Goal: Task Accomplishment & Management: Use online tool/utility

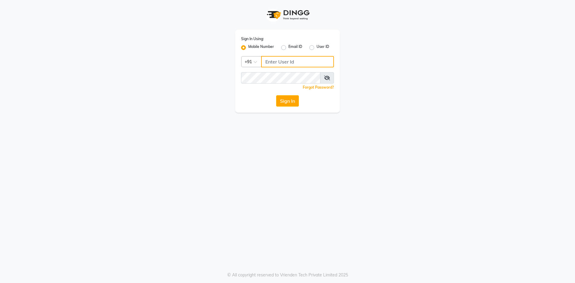
click at [293, 66] on input "Username" at bounding box center [297, 61] width 73 height 11
click at [307, 64] on input "Username" at bounding box center [297, 61] width 73 height 11
type input "9910809377"
click at [293, 105] on button "Sign In" at bounding box center [287, 100] width 23 height 11
click at [286, 103] on button "Sign In" at bounding box center [287, 100] width 23 height 11
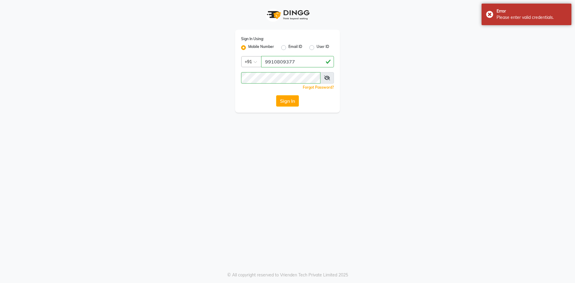
click at [325, 77] on icon at bounding box center [327, 78] width 6 height 5
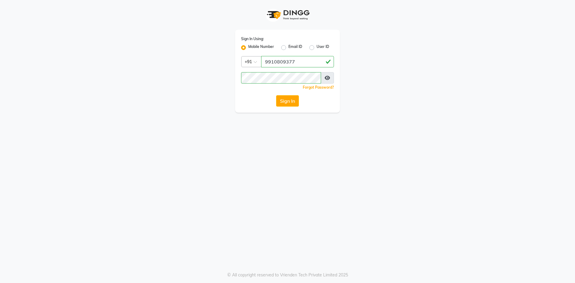
click at [325, 77] on icon at bounding box center [327, 78] width 5 height 5
click at [324, 78] on span at bounding box center [327, 77] width 14 height 11
click at [334, 77] on span at bounding box center [327, 77] width 14 height 11
click at [331, 78] on span at bounding box center [327, 77] width 14 height 11
click at [327, 80] on icon at bounding box center [327, 78] width 6 height 5
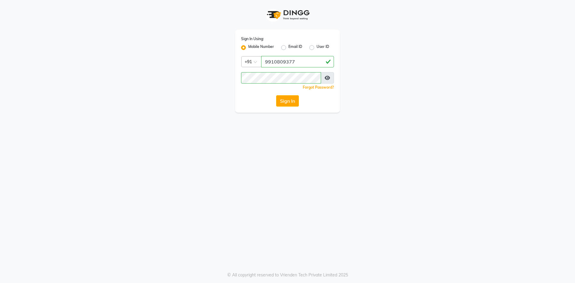
click at [327, 80] on icon at bounding box center [327, 78] width 5 height 5
click at [280, 104] on button "Sign In" at bounding box center [287, 100] width 23 height 11
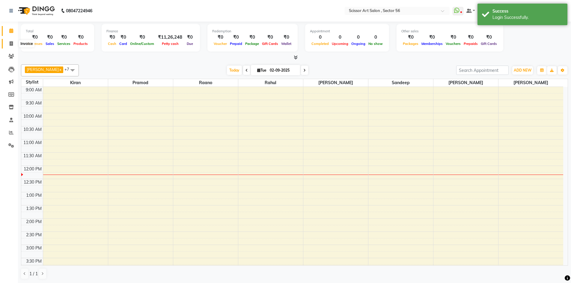
click at [14, 45] on span at bounding box center [11, 43] width 10 height 7
select select "service"
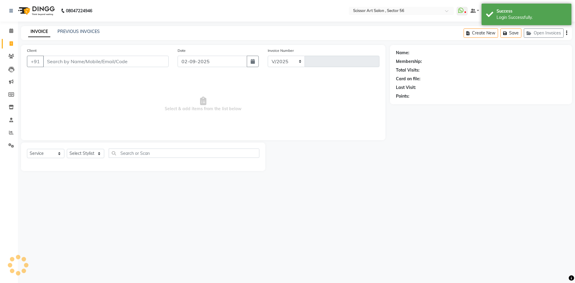
select select "6185"
type input "1336"
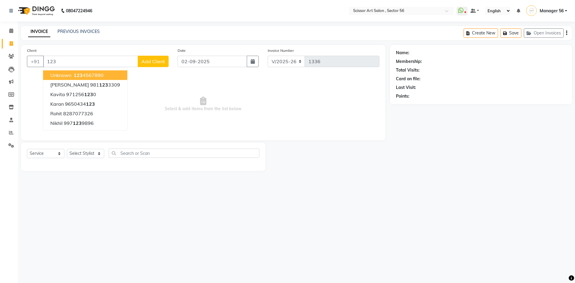
click at [99, 77] on ngb-highlight "123 4567890" at bounding box center [88, 75] width 31 height 6
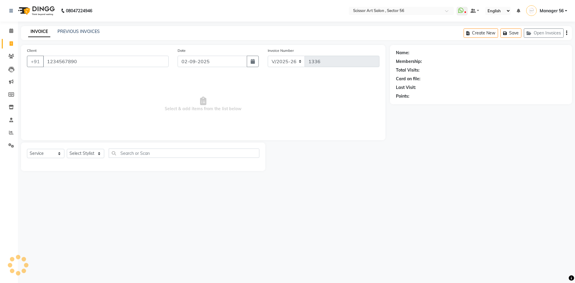
type input "1234567890"
select select "1: Object"
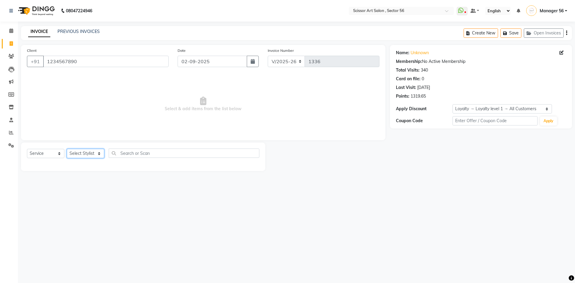
click at [94, 153] on select "Select Stylist Anees DEV DAS Kiran Manager 56 [PERSON_NAME] [PERSON_NAME] Raano…" at bounding box center [85, 153] width 37 height 9
select select "63014"
click at [67, 149] on select "Select Stylist Anees DEV DAS Kiran Manager 56 [PERSON_NAME] [PERSON_NAME] Raano…" at bounding box center [85, 153] width 37 height 9
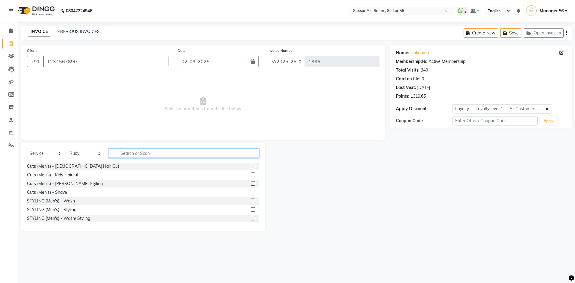
click at [144, 153] on input "text" at bounding box center [184, 153] width 151 height 9
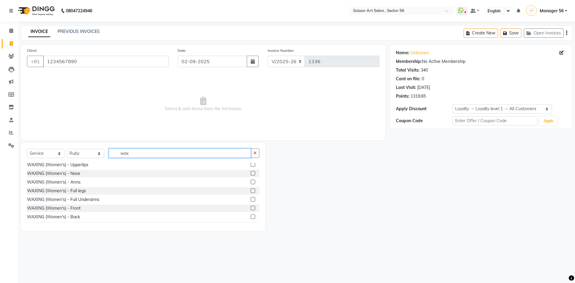
type input "wax"
click at [251, 190] on label at bounding box center [253, 191] width 4 height 4
click at [251, 190] on input "checkbox" at bounding box center [253, 191] width 4 height 4
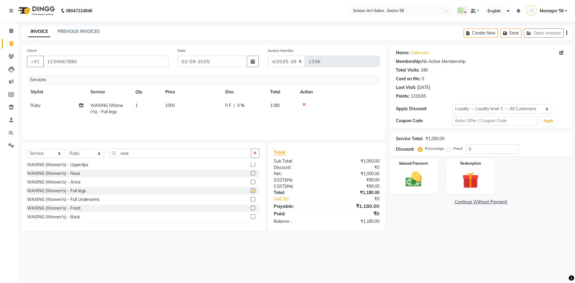
checkbox input "false"
click at [251, 198] on label at bounding box center [253, 199] width 4 height 4
click at [251, 198] on input "checkbox" at bounding box center [253, 200] width 4 height 4
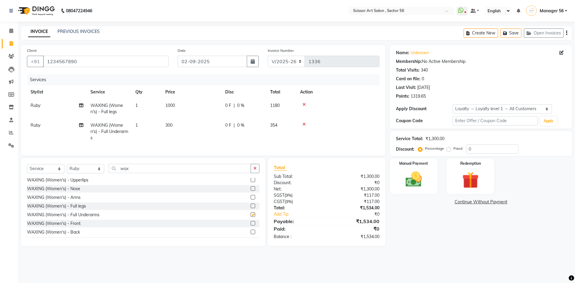
checkbox input "false"
click at [251, 200] on label at bounding box center [253, 197] width 4 height 4
click at [251, 200] on input "checkbox" at bounding box center [253, 198] width 4 height 4
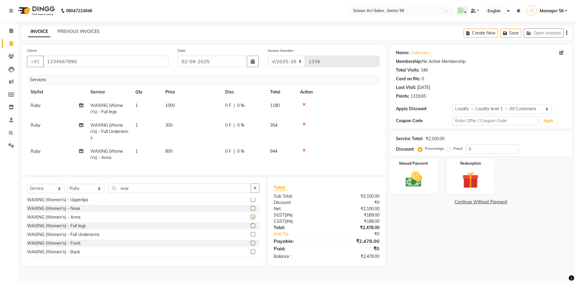
checkbox input "false"
click at [306, 126] on div at bounding box center [338, 124] width 76 height 4
click at [304, 124] on icon at bounding box center [304, 124] width 3 height 4
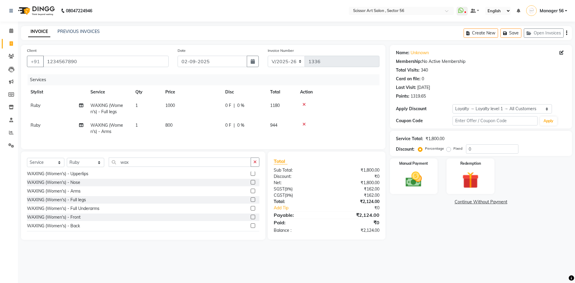
click at [192, 100] on td "1000" at bounding box center [192, 109] width 60 height 20
select select "63014"
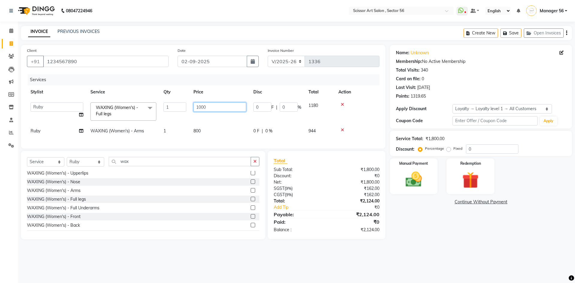
click at [216, 104] on input "1000" at bounding box center [220, 107] width 53 height 9
type input "1"
type input "700"
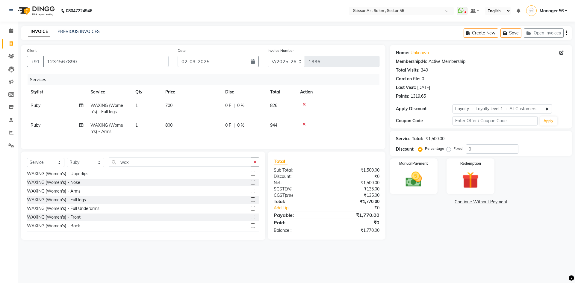
drag, startPoint x: 224, startPoint y: 138, endPoint x: 227, endPoint y: 132, distance: 7.1
click at [224, 137] on div "Services Stylist Service Qty Price Disc Total Action Ruby WAXING (Women's) - Fu…" at bounding box center [203, 108] width 353 height 69
click at [177, 124] on td "800" at bounding box center [192, 129] width 60 height 20
select select "63014"
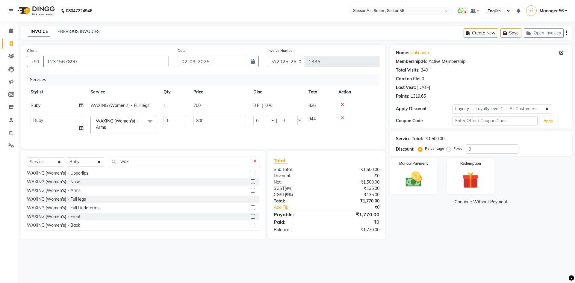
click at [213, 104] on td "700" at bounding box center [220, 105] width 60 height 13
select select "63014"
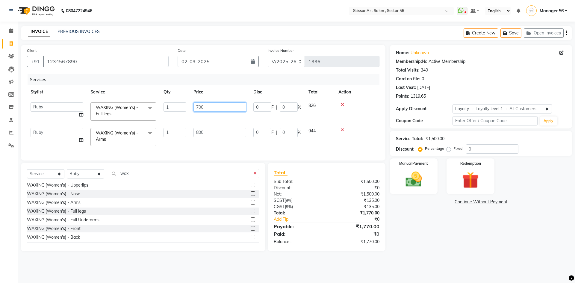
click at [210, 108] on input "700" at bounding box center [220, 107] width 53 height 9
type input "7"
type input "800"
click at [220, 133] on td "800" at bounding box center [220, 136] width 60 height 25
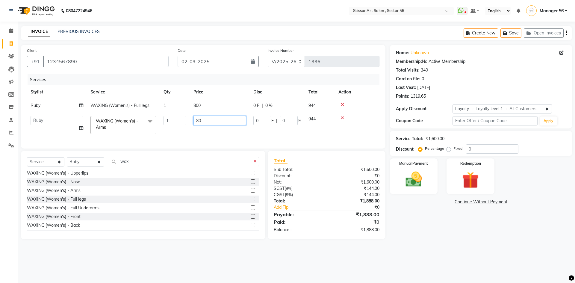
type input "8"
type input "700"
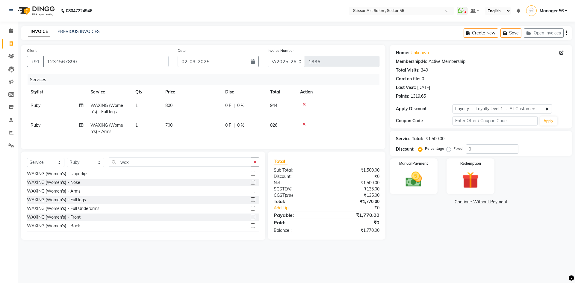
click at [431, 233] on div "Name: Unknown Membership: No Active Membership Total Visits: 340 Card on file: …" at bounding box center [483, 142] width 187 height 195
click at [253, 167] on button "button" at bounding box center [255, 162] width 9 height 9
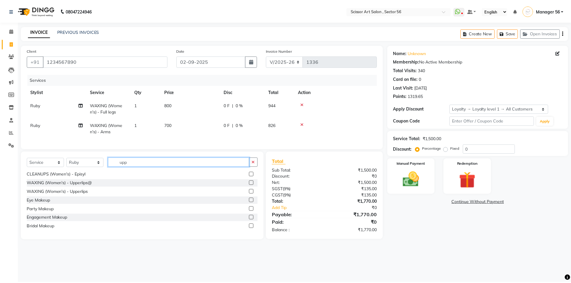
scroll to position [0, 0]
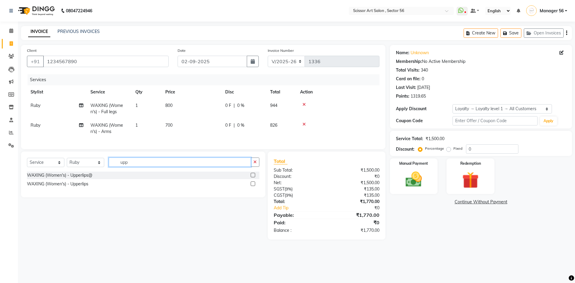
type input "upp"
click at [254, 177] on label at bounding box center [253, 175] width 4 height 4
click at [254, 177] on input "checkbox" at bounding box center [253, 176] width 4 height 4
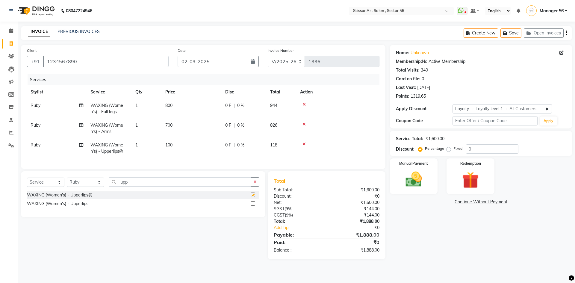
checkbox input "false"
click at [256, 184] on icon "button" at bounding box center [255, 182] width 3 height 4
type input "chin"
click at [253, 197] on label at bounding box center [253, 195] width 4 height 4
click at [253, 197] on input "checkbox" at bounding box center [253, 195] width 4 height 4
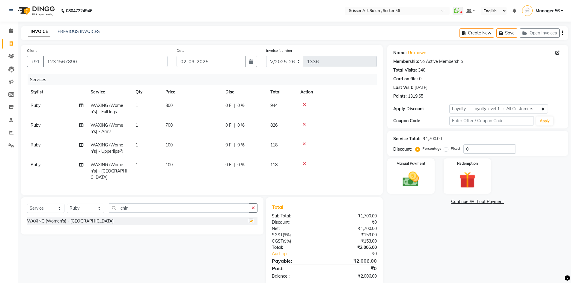
checkbox input "false"
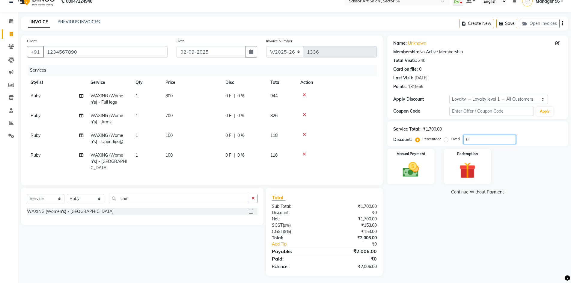
click at [487, 140] on input "0" at bounding box center [489, 139] width 52 height 9
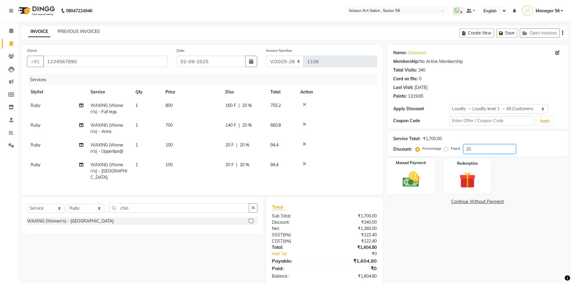
type input "20"
click at [400, 173] on img at bounding box center [411, 179] width 28 height 19
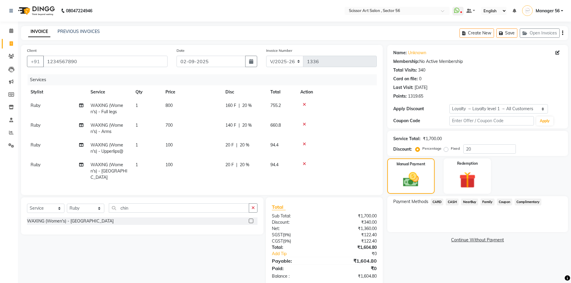
click at [435, 200] on span "CARD" at bounding box center [437, 202] width 13 height 7
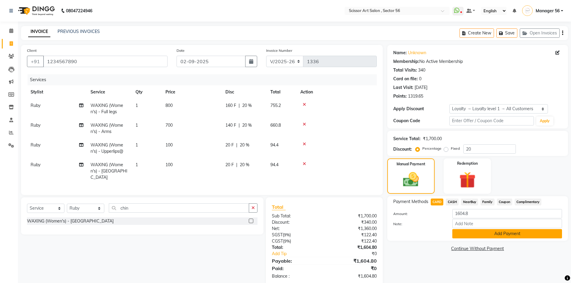
click at [494, 238] on button "Add Payment" at bounding box center [507, 233] width 110 height 9
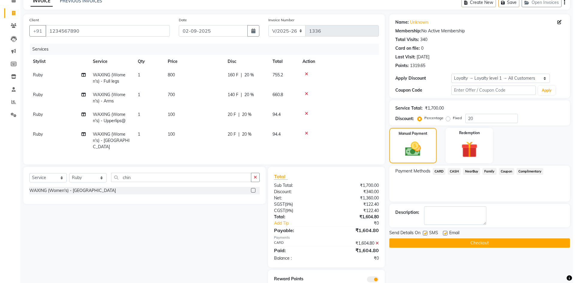
scroll to position [52, 0]
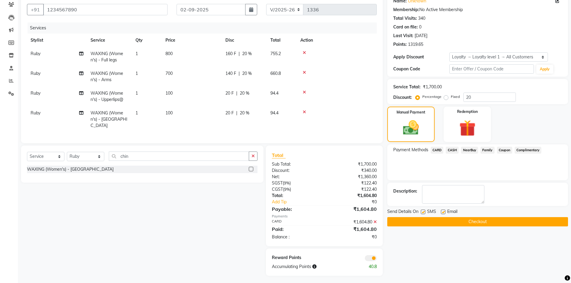
click at [369, 255] on span at bounding box center [371, 258] width 12 height 6
click at [377, 259] on input "checkbox" at bounding box center [377, 259] width 0 height 0
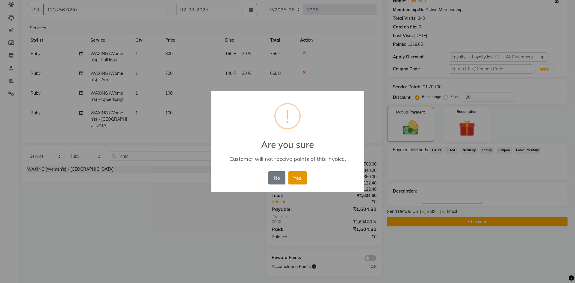
click at [297, 178] on button "Yes" at bounding box center [298, 177] width 18 height 13
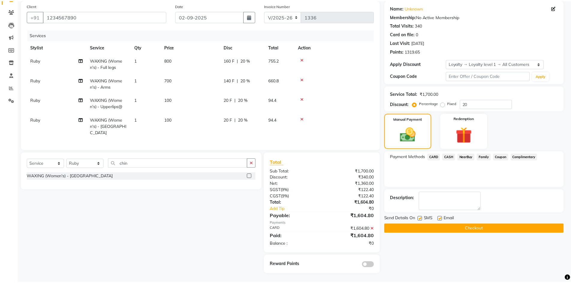
scroll to position [43, 0]
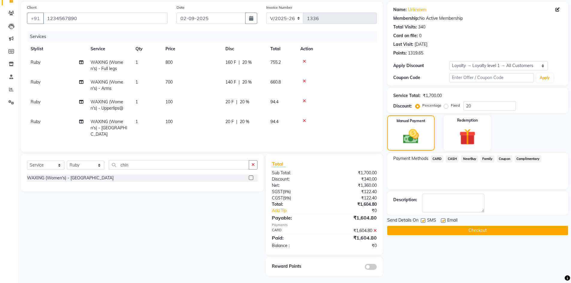
click at [436, 232] on button "Checkout" at bounding box center [477, 230] width 181 height 9
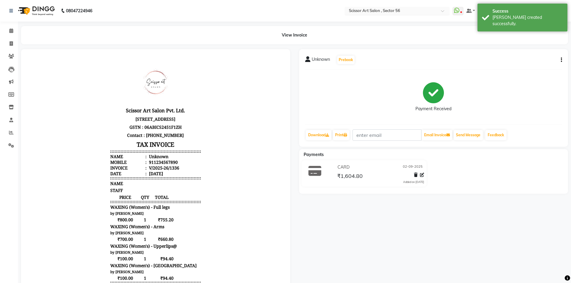
click at [444, 11] on span at bounding box center [444, 13] width 7 height 6
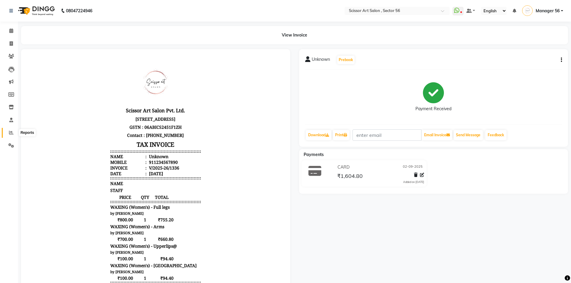
click at [9, 133] on icon at bounding box center [11, 132] width 4 height 4
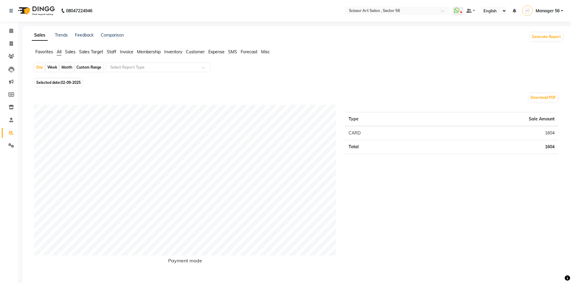
click at [58, 83] on span "Selected date: [DATE]" at bounding box center [58, 82] width 47 height 7
select select "9"
select select "2025"
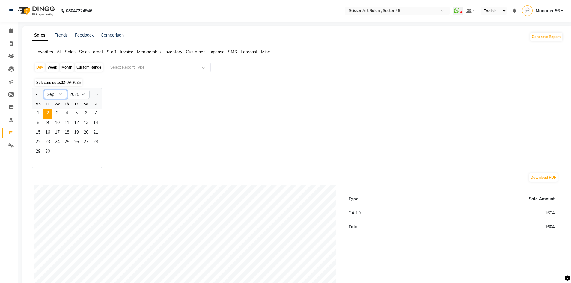
click at [59, 94] on select "Jan Feb Mar Apr May Jun [DATE] Aug Sep Oct Nov Dec" at bounding box center [55, 94] width 23 height 9
select select "8"
click at [44, 90] on select "Jan Feb Mar Apr May Jun [DATE] Aug Sep Oct Nov Dec" at bounding box center [55, 94] width 23 height 9
click at [73, 112] on span "1" at bounding box center [77, 114] width 10 height 10
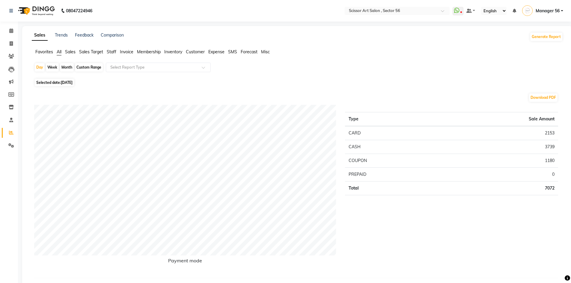
click at [79, 66] on div "Custom Range" at bounding box center [89, 67] width 28 height 8
select select "8"
select select "2025"
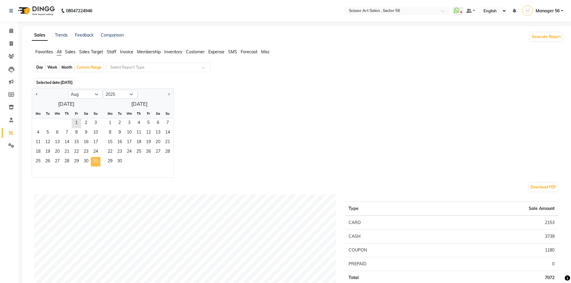
click at [95, 159] on span "31" at bounding box center [96, 162] width 10 height 10
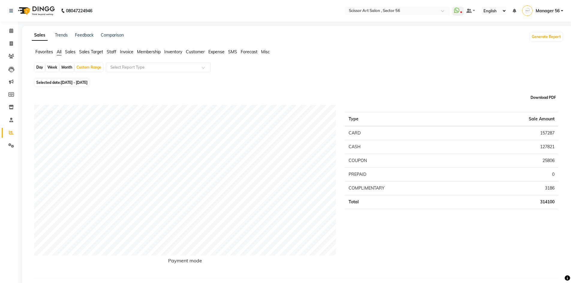
click at [541, 95] on button "Download PDF" at bounding box center [543, 98] width 28 height 8
click at [539, 35] on button "Generate Report" at bounding box center [546, 37] width 32 height 8
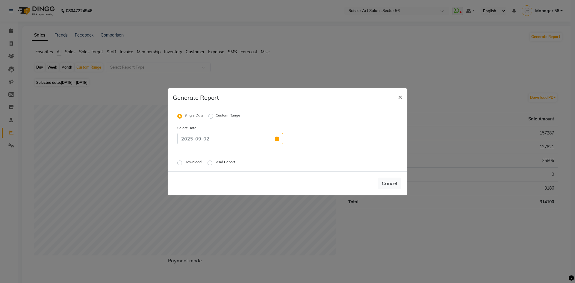
click at [185, 164] on label "Download" at bounding box center [194, 162] width 18 height 7
click at [180, 164] on input "Download" at bounding box center [181, 163] width 4 height 4
radio input "true"
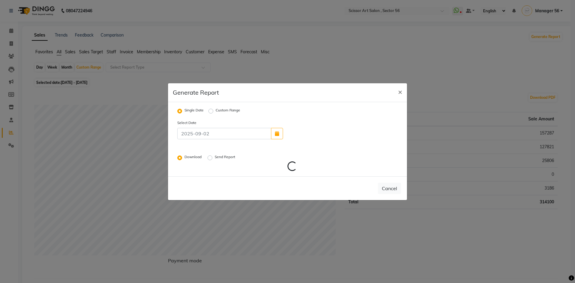
click at [215, 158] on label "Send Report" at bounding box center [226, 157] width 22 height 7
click at [212, 158] on input "Send Report" at bounding box center [211, 158] width 4 height 4
radio input "true"
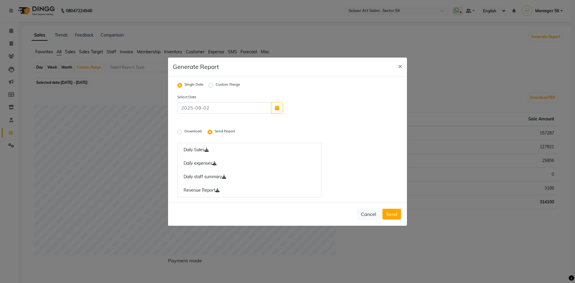
click at [216, 85] on label "Custom Range" at bounding box center [228, 85] width 25 height 7
click at [211, 85] on input "Custom Range" at bounding box center [212, 85] width 4 height 4
radio input "true"
select select "9"
select select "2025"
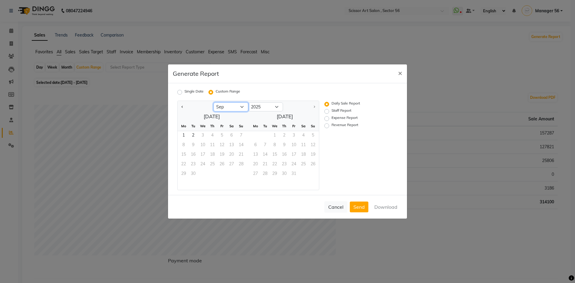
click at [242, 107] on select "Jan Feb Mar Apr May Jun [DATE] Aug Sep" at bounding box center [231, 107] width 35 height 9
select select "8"
click at [214, 103] on select "Jan Feb Mar Apr May Jun [DATE] Aug Sep" at bounding box center [231, 107] width 35 height 9
click at [225, 135] on span "1" at bounding box center [222, 136] width 10 height 10
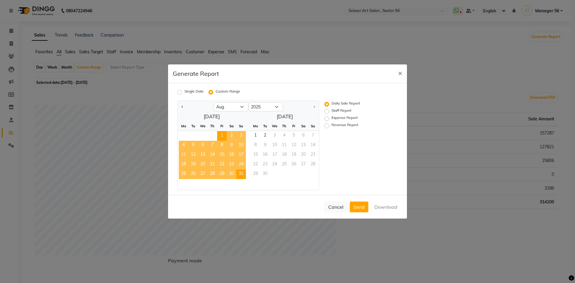
click at [242, 170] on span "31" at bounding box center [241, 175] width 10 height 10
click at [332, 111] on label "Staff Report" at bounding box center [342, 111] width 20 height 7
click at [328, 111] on input "Staff Report" at bounding box center [328, 111] width 4 height 4
radio input "true"
click at [364, 207] on button "Send" at bounding box center [359, 207] width 19 height 11
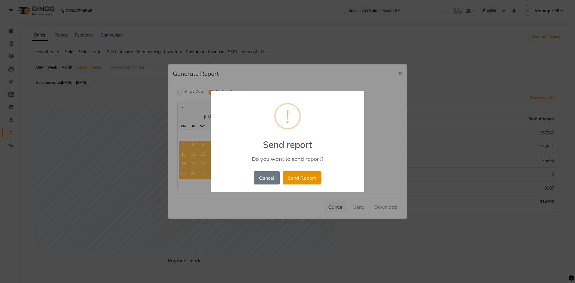
click at [302, 182] on button "Send Report" at bounding box center [302, 177] width 39 height 13
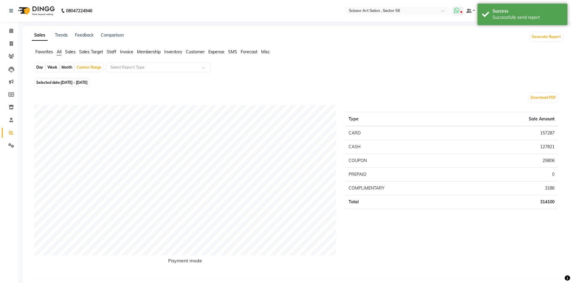
click at [459, 9] on icon at bounding box center [456, 10] width 5 height 6
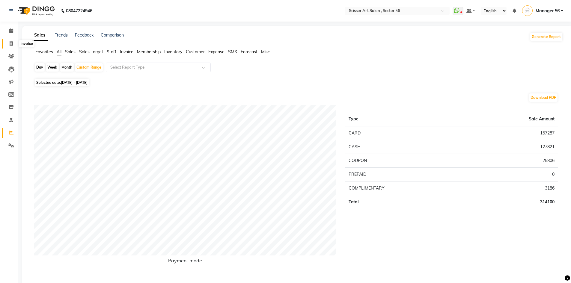
click at [15, 43] on span at bounding box center [11, 43] width 10 height 7
select select "service"
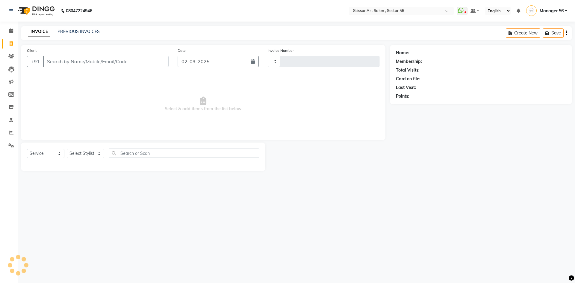
type input "1337"
select select "6185"
